Goal: Information Seeking & Learning: Learn about a topic

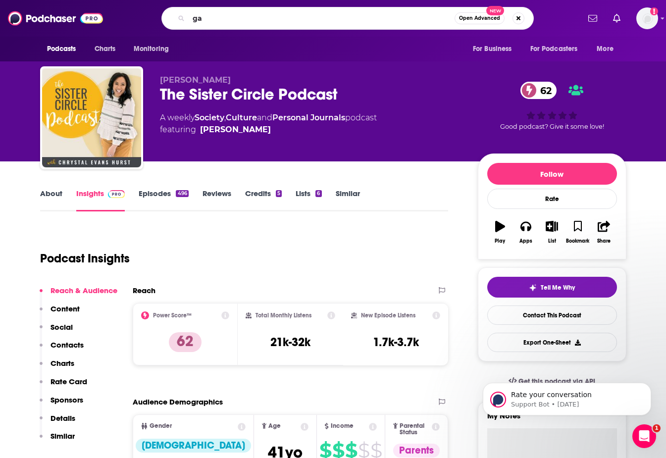
type input "g"
type input "rhythms for life"
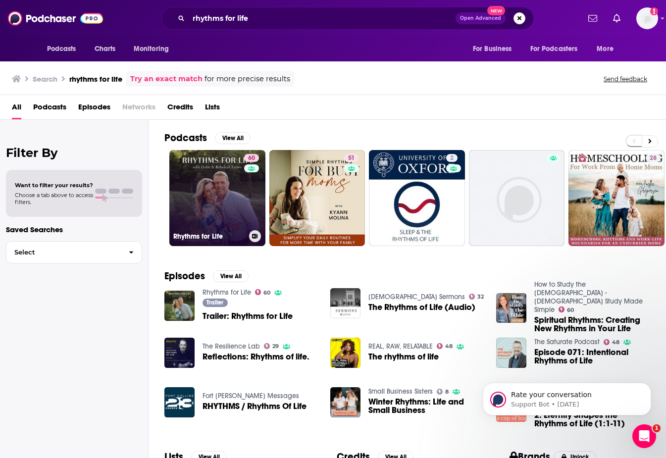
click at [238, 210] on link "60 Rhythms for Life" at bounding box center [217, 198] width 96 height 96
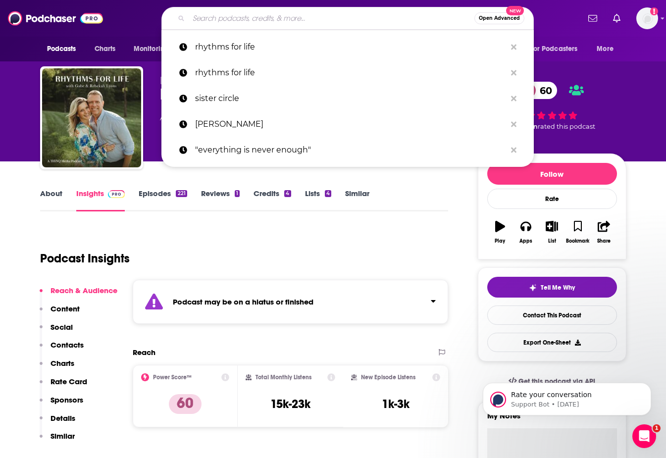
click at [290, 19] on input "Search podcasts, credits, & more..." at bounding box center [332, 18] width 286 height 16
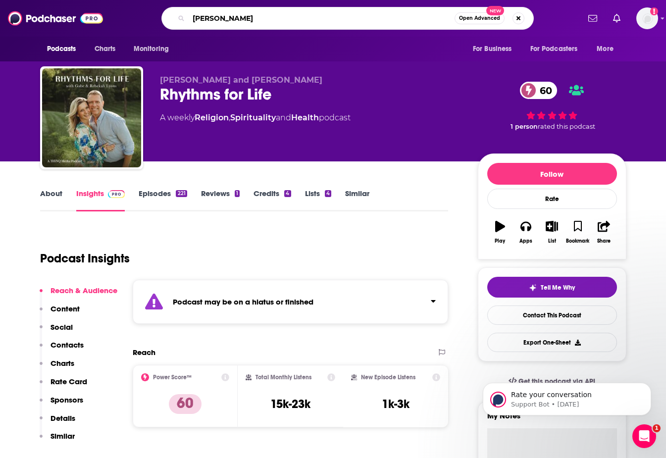
type input "[PERSON_NAME]"
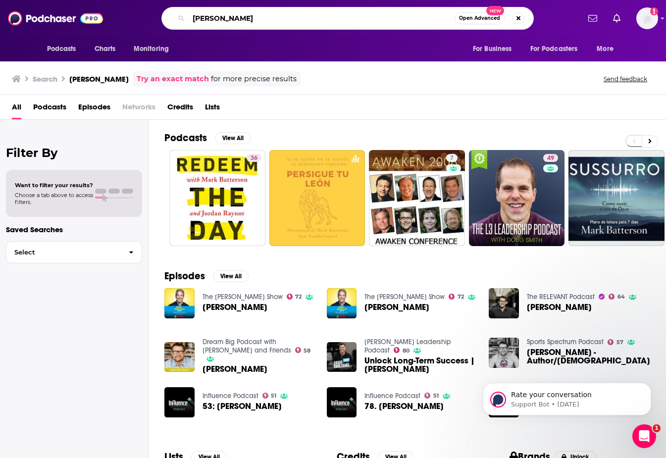
click at [251, 18] on input "[PERSON_NAME]" at bounding box center [322, 18] width 266 height 16
drag, startPoint x: 260, startPoint y: 19, endPoint x: 183, endPoint y: 18, distance: 77.7
click at [183, 18] on div "[PERSON_NAME] Open Advanced New" at bounding box center [347, 18] width 372 height 23
type input "undercurrent"
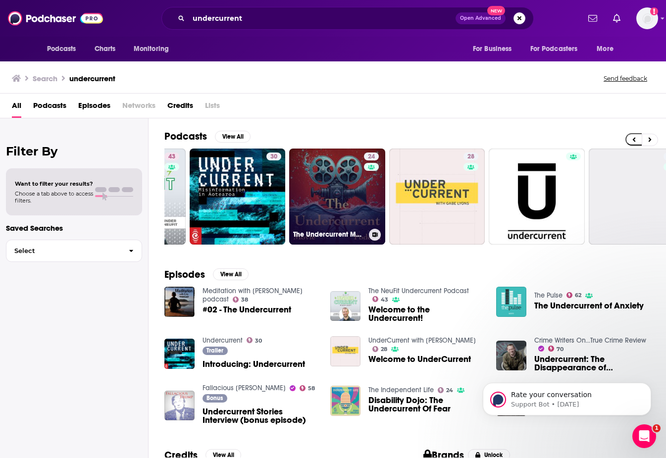
scroll to position [0, 162]
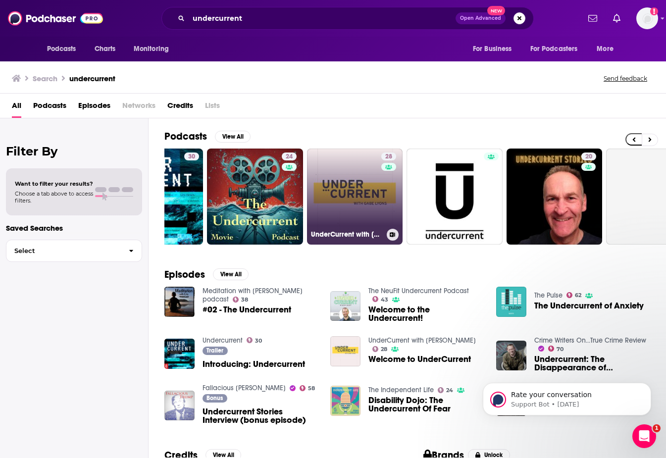
click at [363, 201] on link "28 UnderCurrent with [PERSON_NAME]" at bounding box center [355, 196] width 96 height 96
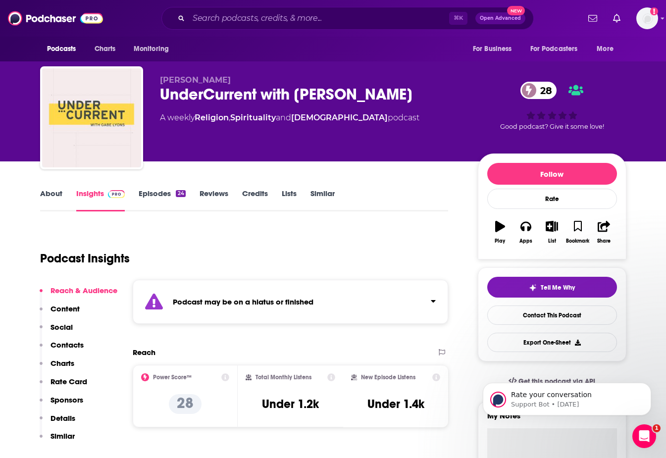
click at [145, 195] on link "Episodes 24" at bounding box center [162, 200] width 47 height 23
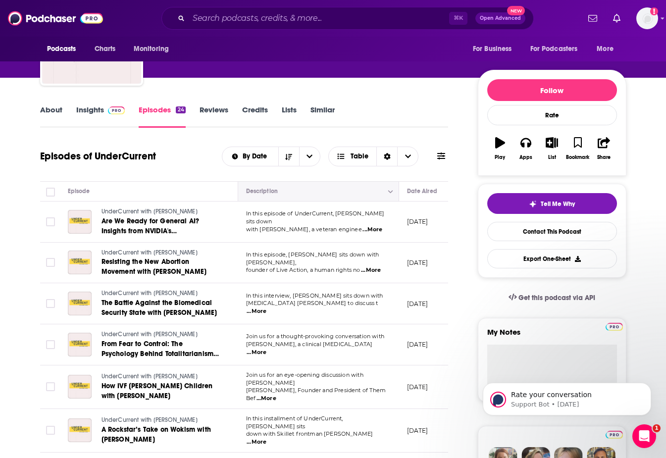
scroll to position [104, 0]
